Goal: Information Seeking & Learning: Learn about a topic

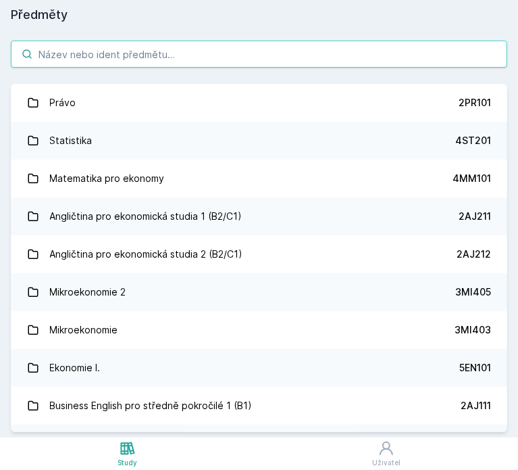
click at [151, 48] on div "[PERSON_NAME] dostávat tipy ohledně studia, nových testů, hodnocení učitelů a p…" at bounding box center [259, 60] width 305 height 88
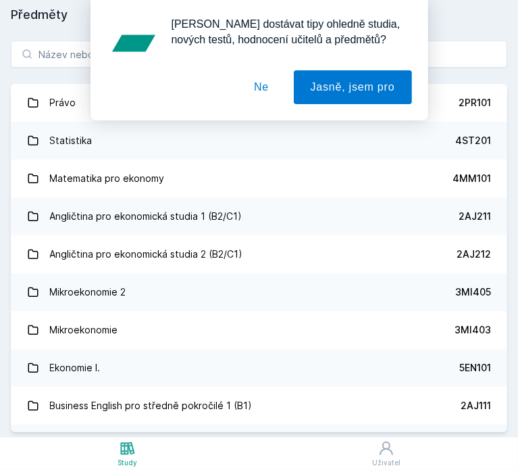
click at [265, 80] on button "Ne" at bounding box center [261, 87] width 49 height 34
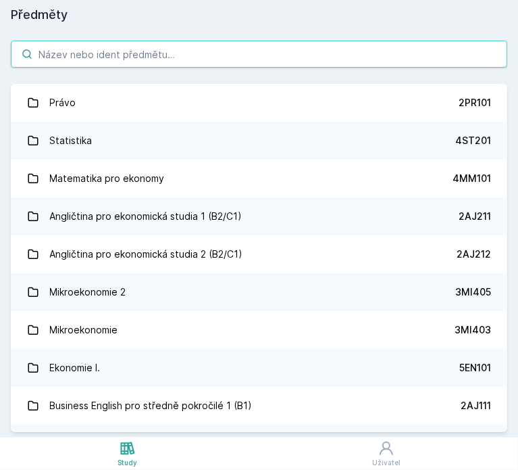
click at [164, 49] on input "search" at bounding box center [259, 54] width 497 height 27
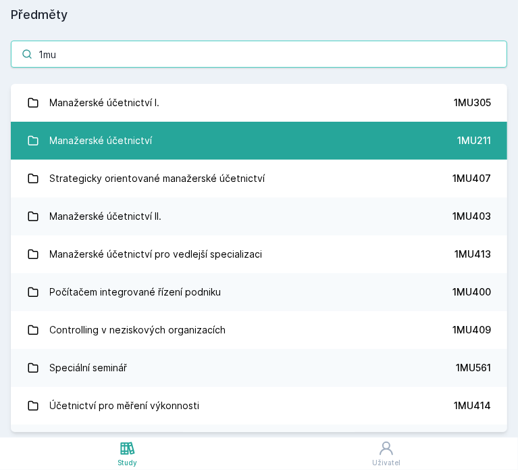
type input "1mu"
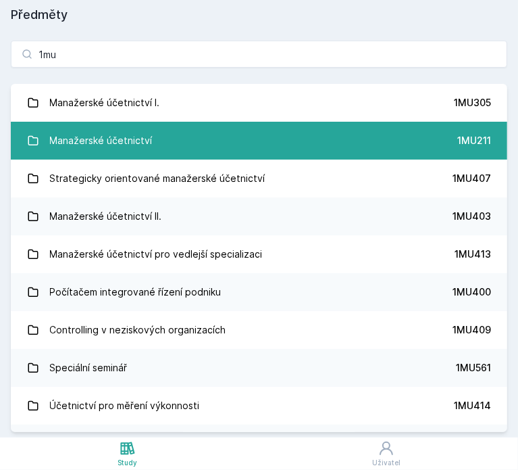
click at [182, 147] on link "Manažerské účetnictví 1MU211" at bounding box center [259, 141] width 497 height 38
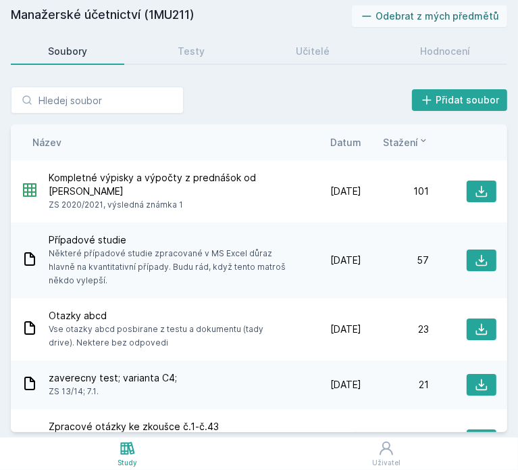
click at [295, 69] on div "Manažerské účetnictví (1MU211) Odebrat z mých předmětů [GEOGRAPHIC_DATA] Testy …" at bounding box center [259, 218] width 497 height 426
click at [307, 51] on div "Učitelé" at bounding box center [313, 52] width 34 height 14
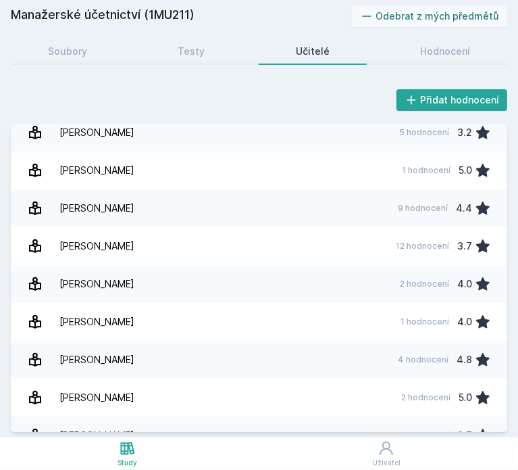
scroll to position [275, 0]
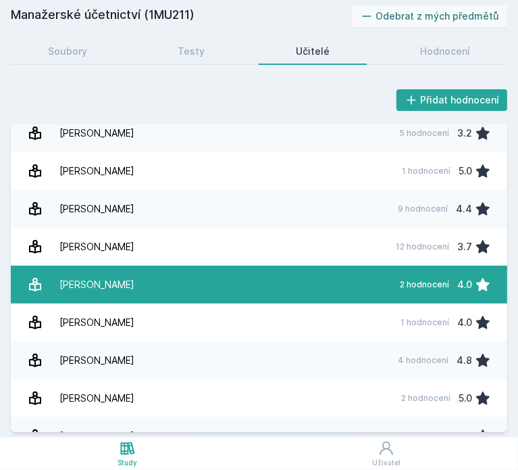
click at [222, 283] on link "[PERSON_NAME] 2 hodnocení 4.0" at bounding box center [259, 285] width 497 height 38
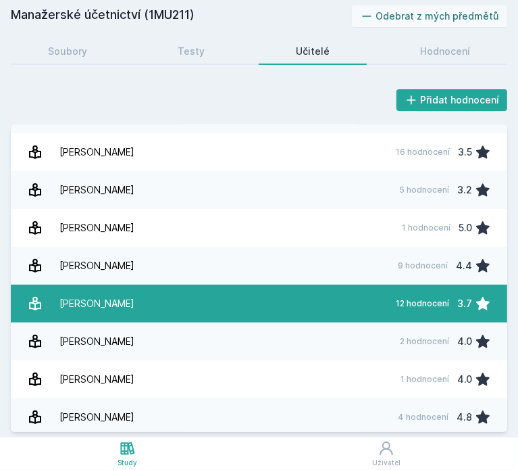
scroll to position [211, 0]
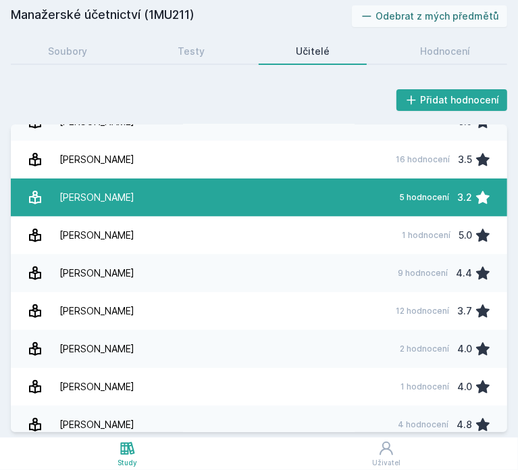
click at [136, 207] on link "[PERSON_NAME] 5 hodnocení 3.2" at bounding box center [259, 197] width 497 height 38
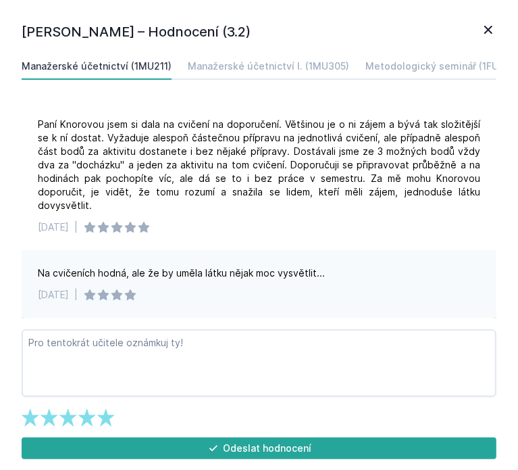
click at [492, 22] on icon at bounding box center [488, 30] width 16 height 16
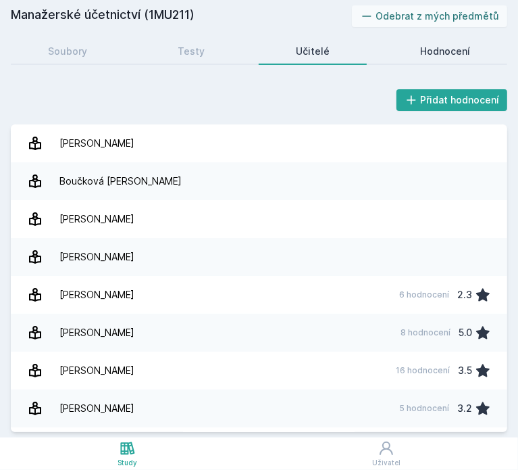
click at [466, 53] on div "Hodnocení" at bounding box center [445, 52] width 50 height 14
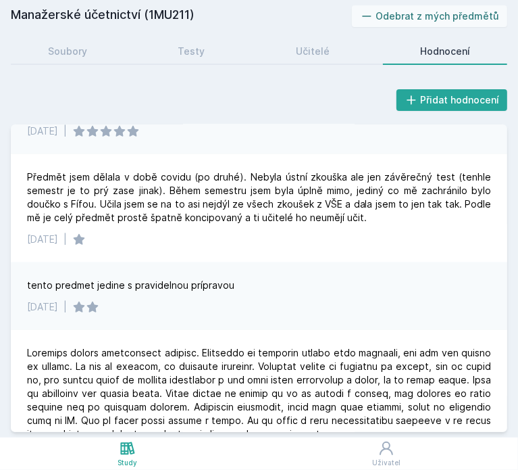
scroll to position [416, 0]
